Goal: Transaction & Acquisition: Obtain resource

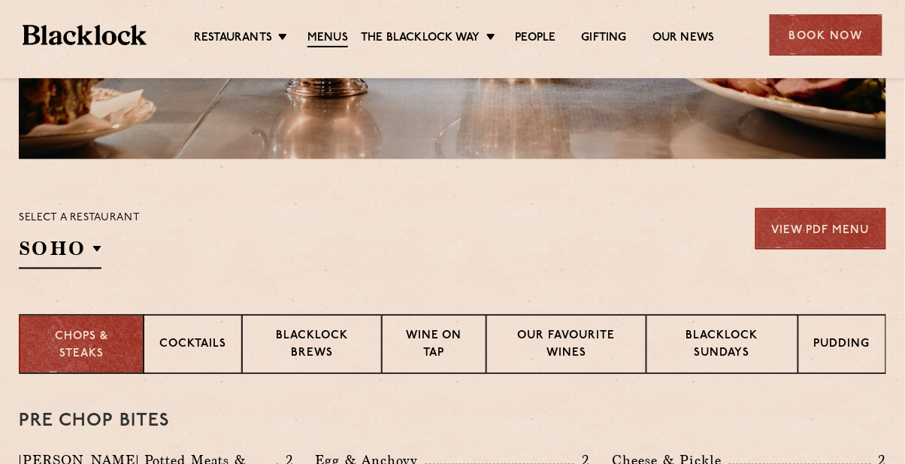
scroll to position [380, 0]
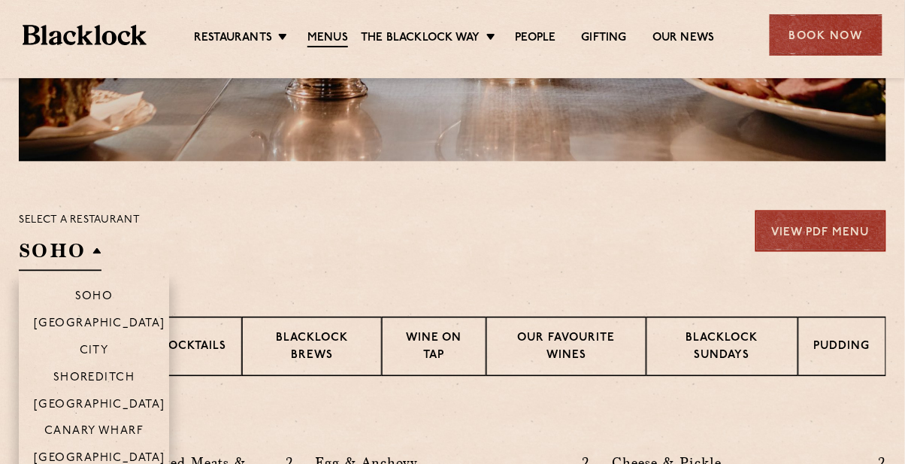
click at [84, 249] on h2 "SOHO" at bounding box center [60, 255] width 83 height 34
click at [91, 440] on li "Canary Wharf" at bounding box center [94, 430] width 150 height 27
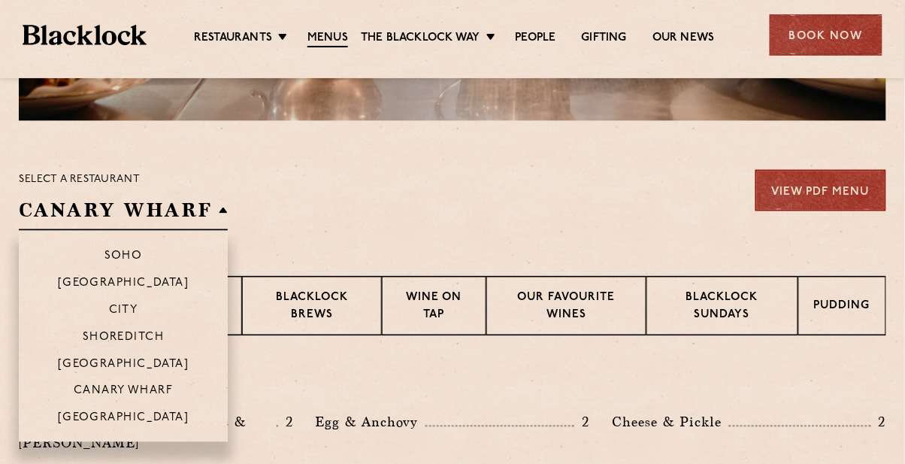
scroll to position [431, 0]
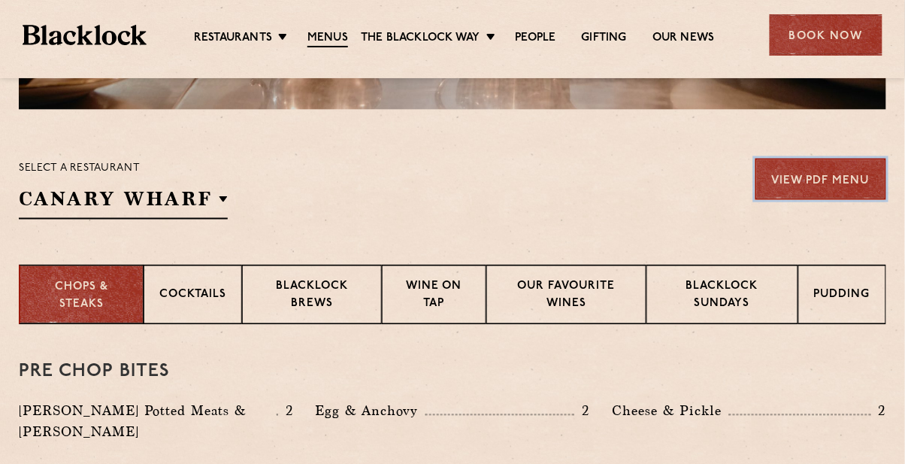
click at [818, 184] on link "View PDF Menu" at bounding box center [820, 179] width 131 height 41
